Goal: Task Accomplishment & Management: Use online tool/utility

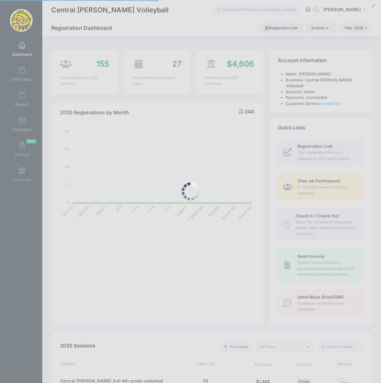
select select
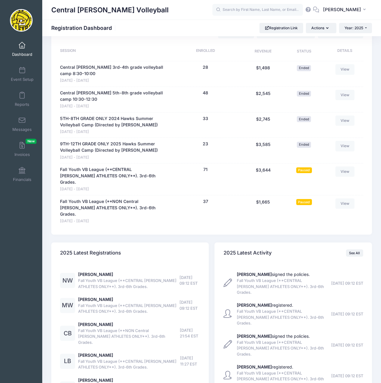
scroll to position [293, 0]
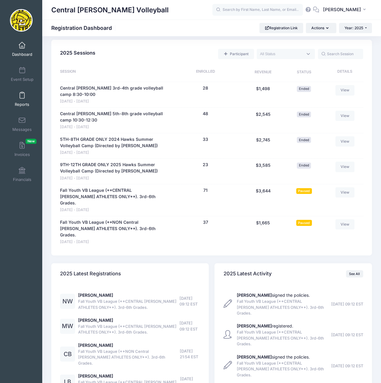
click at [22, 92] on link "Reports" at bounding box center [22, 99] width 29 height 21
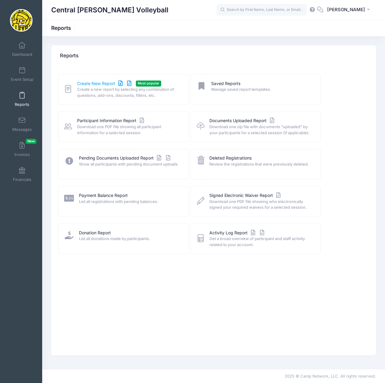
click at [88, 84] on link "Create New Report" at bounding box center [105, 84] width 56 height 6
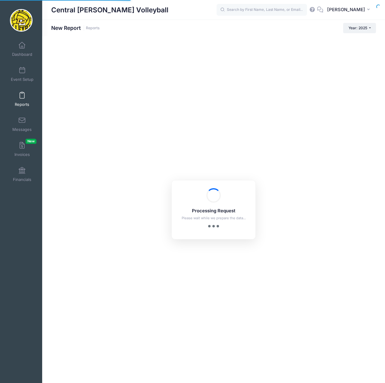
checkbox input "true"
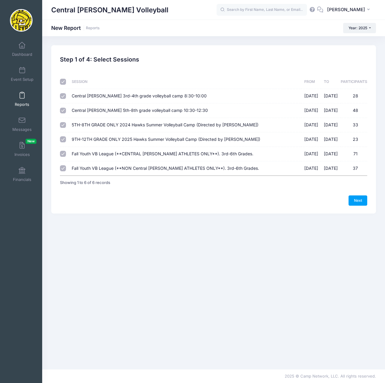
click at [61, 82] on input "checkbox" at bounding box center [63, 82] width 6 height 6
checkbox input "false"
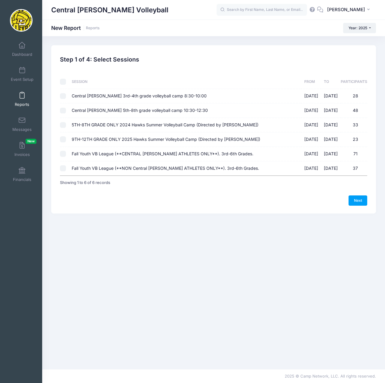
checkbox input "false"
click at [63, 155] on input "Fall Youth VB League (**CENTRAL LEE ATHLETES ONLY**). 3rd-6th Grades. 09/07/202…" at bounding box center [63, 154] width 6 height 6
checkbox input "true"
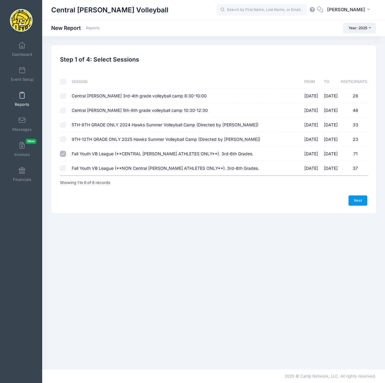
click at [359, 201] on link "Next" at bounding box center [358, 200] width 19 height 10
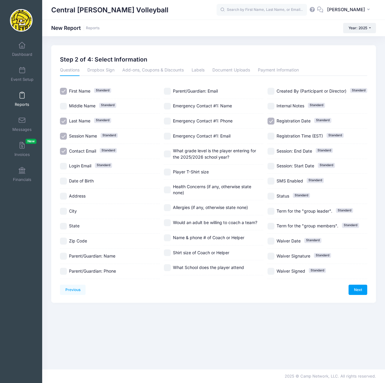
click at [64, 136] on input "Session Name Standard" at bounding box center [63, 136] width 7 height 7
checkbox input "false"
click at [62, 151] on input "Contact Email Standard" at bounding box center [63, 151] width 7 height 7
checkbox input "false"
click at [65, 254] on input "Parent/Guardian: Name" at bounding box center [63, 256] width 7 height 7
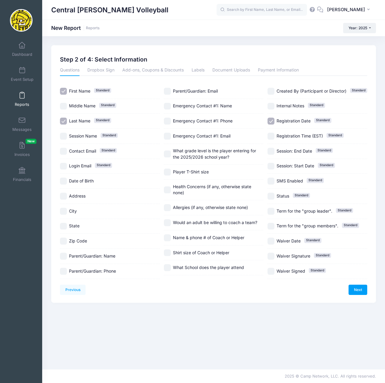
checkbox input "true"
click at [65, 271] on input "Parent/Guardian: Phone" at bounding box center [63, 271] width 7 height 7
checkbox input "true"
click at [171, 151] on input "What grade level is the player entering for the 2025/2026 school year?" at bounding box center [167, 153] width 7 height 7
checkbox input "true"
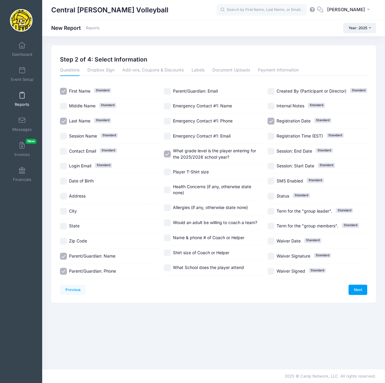
click at [169, 172] on input "Player T-Shirt size" at bounding box center [167, 172] width 7 height 7
checkbox input "true"
click at [169, 223] on input "Would an adult be willing to coach a team?" at bounding box center [167, 222] width 7 height 7
checkbox input "true"
click at [169, 238] on input "Name & phone # of Coach or Helper" at bounding box center [167, 237] width 7 height 7
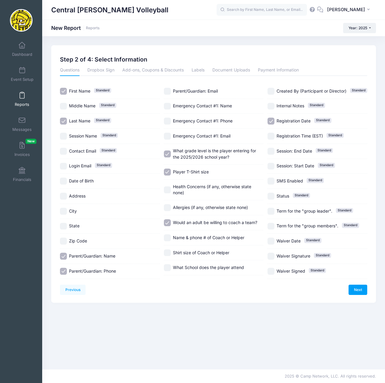
checkbox input "true"
click at [169, 253] on input "Shirt size of Coach or Helper" at bounding box center [167, 252] width 7 height 7
checkbox input "true"
click at [167, 268] on input "What School does the player attend" at bounding box center [167, 267] width 7 height 7
checkbox input "true"
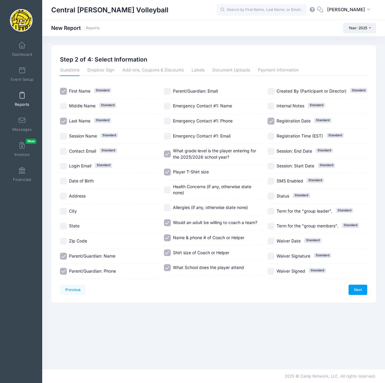
click at [273, 121] on input "Registration Date Standard" at bounding box center [271, 121] width 7 height 7
checkbox input "false"
click at [357, 288] on link "Next" at bounding box center [358, 290] width 19 height 10
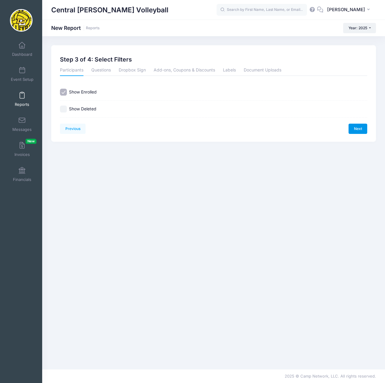
click at [355, 128] on link "Next" at bounding box center [358, 129] width 19 height 10
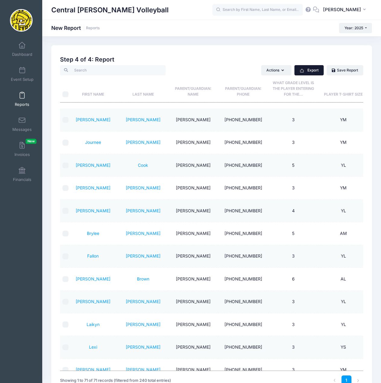
click at [312, 69] on button "Export" at bounding box center [308, 70] width 29 height 10
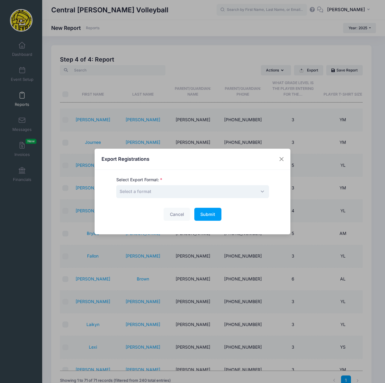
click at [214, 195] on span "Select a format" at bounding box center [192, 191] width 153 height 13
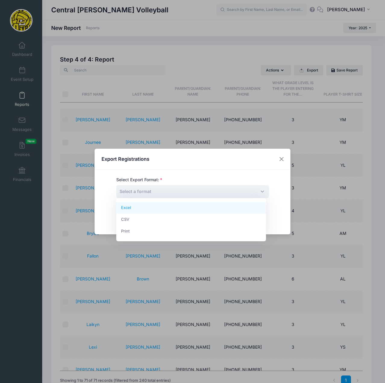
select select "excel"
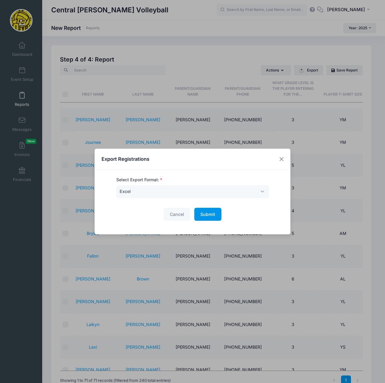
click at [211, 212] on span "Submit" at bounding box center [208, 214] width 15 height 5
